Goal: Information Seeking & Learning: Learn about a topic

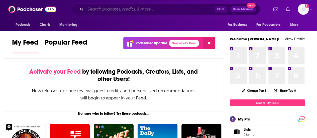
click at [116, 9] on input "Search podcasts, credits, & more..." at bounding box center [149, 9] width 129 height 8
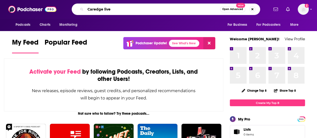
type input "Caredge live"
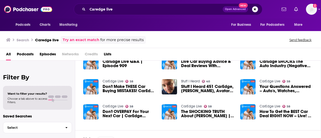
scroll to position [42, 0]
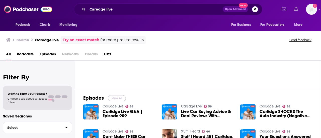
click at [115, 98] on button "View All" at bounding box center [117, 98] width 18 height 6
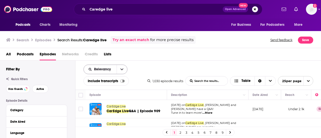
click at [106, 71] on span "Relevancy" at bounding box center [103, 70] width 19 height 4
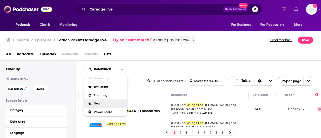
click at [105, 103] on span "New" at bounding box center [109, 103] width 30 height 3
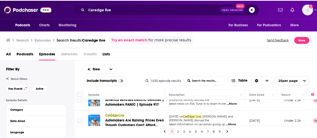
scroll to position [376, 0]
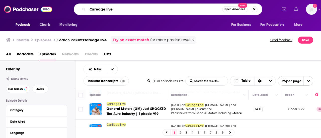
click at [94, 9] on input "Caredge live" at bounding box center [154, 9] width 135 height 8
paste input "Real America’s Voic"
type input "Real America’s Voice"
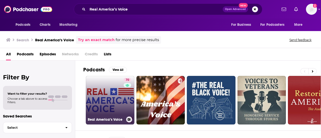
click at [120, 112] on link "70 Real America’s Voice" at bounding box center [110, 100] width 49 height 49
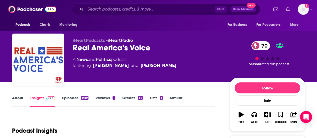
scroll to position [75, 0]
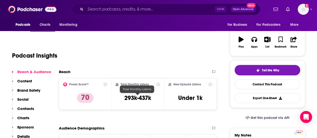
click at [66, 32] on link "Episodes 3639" at bounding box center [75, 26] width 26 height 12
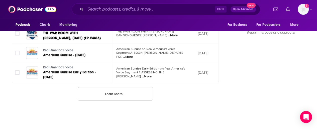
scroll to position [539, 0]
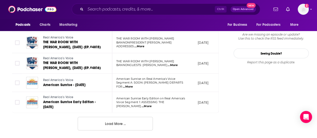
click at [121, 131] on button "Load More ..." at bounding box center [115, 124] width 75 height 14
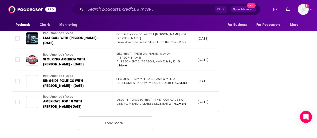
scroll to position [1061, 0]
click at [137, 125] on button "Load More ..." at bounding box center [115, 124] width 75 height 14
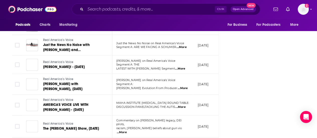
scroll to position [1572, 0]
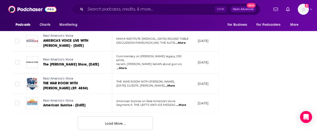
click at [139, 126] on button "Load More ..." at bounding box center [115, 124] width 75 height 14
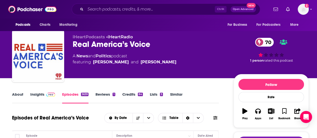
scroll to position [50, 0]
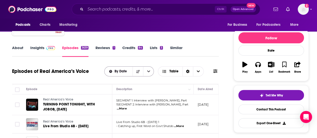
click at [120, 72] on span "By Date" at bounding box center [122, 72] width 14 height 4
click at [163, 79] on div "Episodes of Real America’s Voice By Date Table" at bounding box center [115, 74] width 207 height 19
click at [151, 73] on button "open menu" at bounding box center [148, 72] width 11 height 10
click at [151, 73] on button "close menu" at bounding box center [148, 72] width 11 height 10
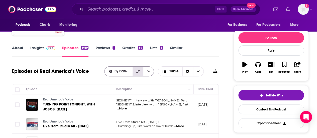
click at [139, 74] on button "Sort Direction" at bounding box center [138, 72] width 11 height 10
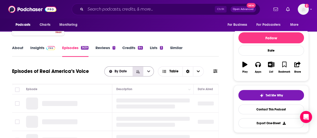
click at [139, 74] on button "Sort Direction" at bounding box center [138, 72] width 11 height 10
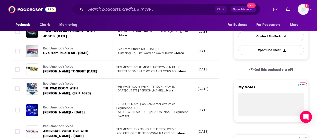
scroll to position [75, 0]
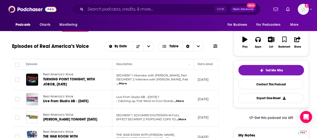
click at [217, 45] on icon at bounding box center [215, 46] width 4 height 4
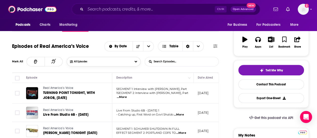
click at [125, 61] on button "All Episodes" at bounding box center [104, 62] width 74 height 10
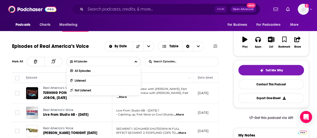
click at [125, 61] on button "All Episodes" at bounding box center [104, 62] width 74 height 10
click at [172, 61] on input "List Search Input" at bounding box center [171, 61] width 52 height 9
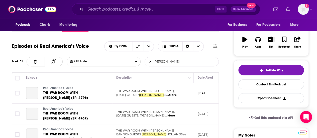
type input "[PERSON_NAME]"
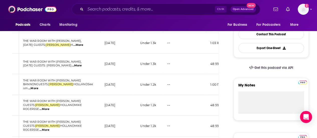
scroll to position [0, 142]
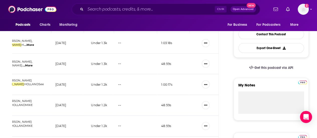
drag, startPoint x: 180, startPoint y: 73, endPoint x: 123, endPoint y: 100, distance: 62.9
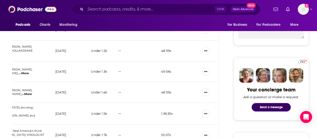
scroll to position [125, 0]
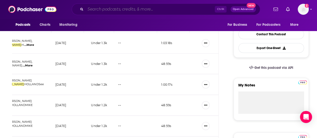
click at [87, 9] on input "Search podcasts, credits, & more..." at bounding box center [149, 9] width 129 height 8
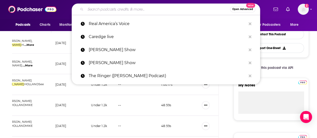
paste input "World Socialist Web Site Daily Podcast"
type input "World Socialist Web Site Daily Podcast"
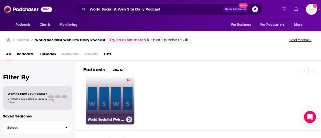
click at [120, 83] on link "60 World Socialist Web Site Daily Podcast" at bounding box center [110, 100] width 49 height 49
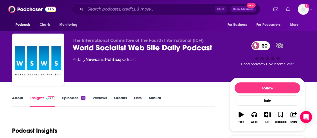
click at [68, 97] on link "Episodes 111" at bounding box center [73, 101] width 23 height 12
